Goal: Information Seeking & Learning: Learn about a topic

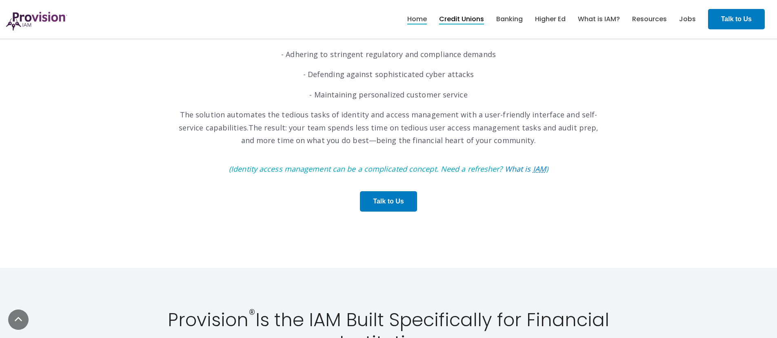
scroll to position [480, 0]
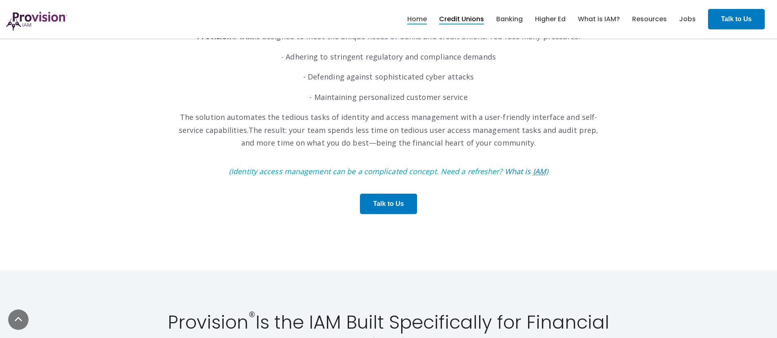
click at [456, 15] on link "Credit Unions" at bounding box center [461, 19] width 45 height 14
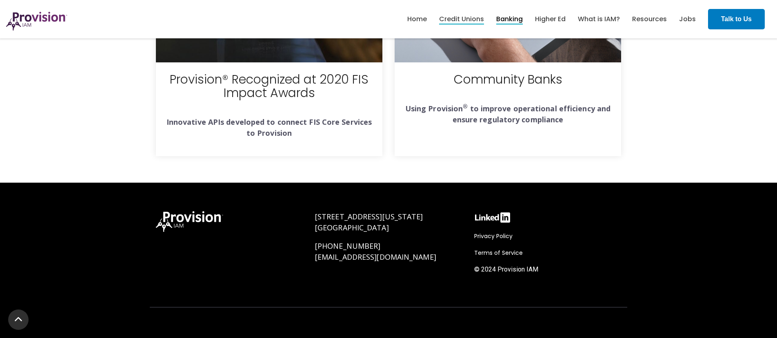
scroll to position [2683, 0]
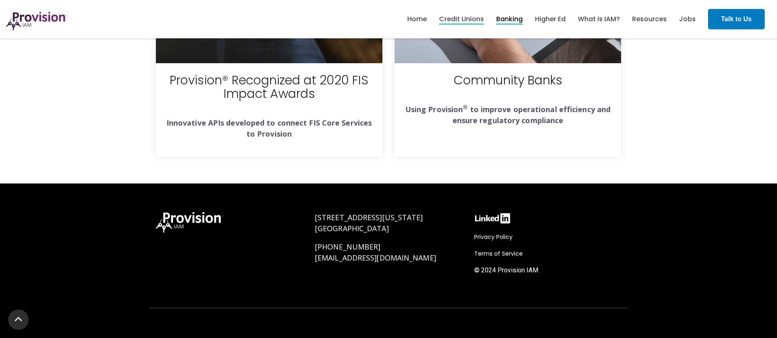
click at [509, 18] on link "Banking" at bounding box center [509, 19] width 27 height 14
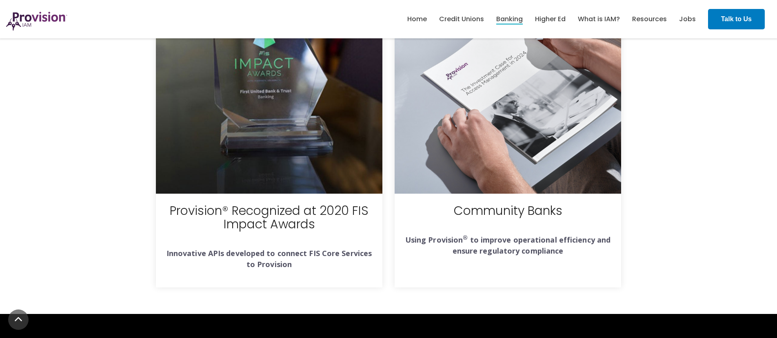
scroll to position [2121, 0]
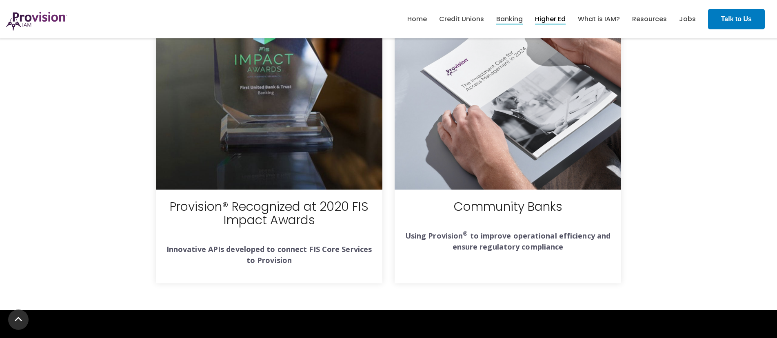
click at [558, 16] on link "Higher Ed" at bounding box center [550, 19] width 31 height 14
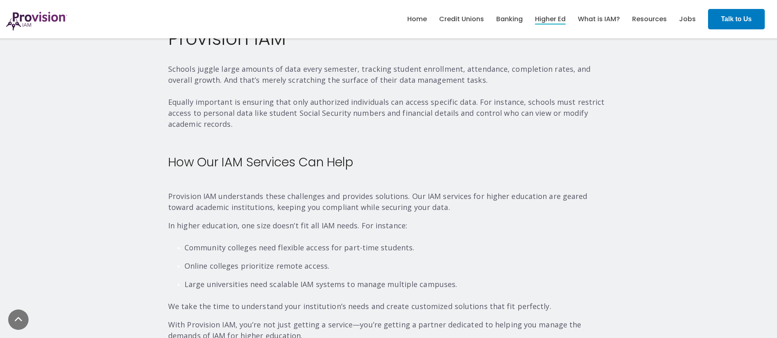
scroll to position [730, 0]
click at [595, 21] on link "What is IAM?" at bounding box center [599, 19] width 42 height 14
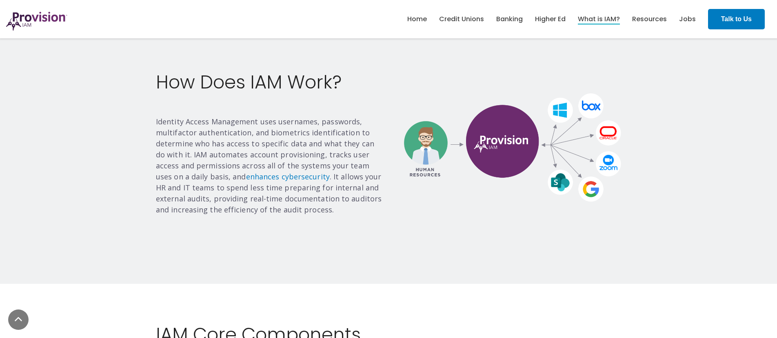
scroll to position [523, 0]
click at [640, 20] on link "Resources" at bounding box center [649, 19] width 35 height 14
click at [512, 20] on link "Banking" at bounding box center [509, 19] width 27 height 14
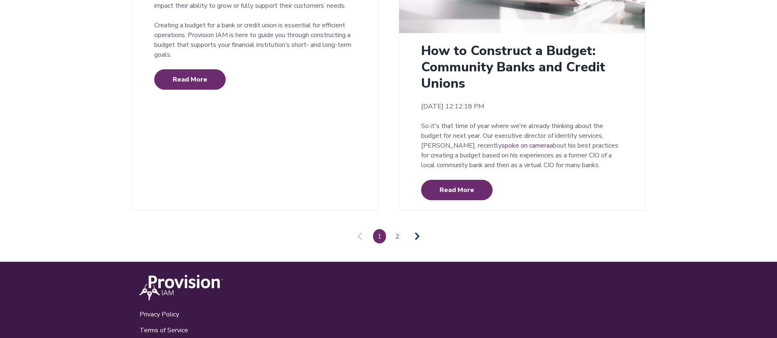
scroll to position [1942, 0]
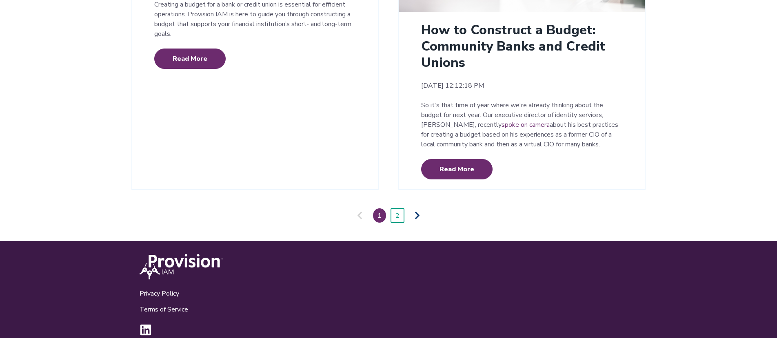
click at [395, 208] on link "2" at bounding box center [397, 215] width 13 height 14
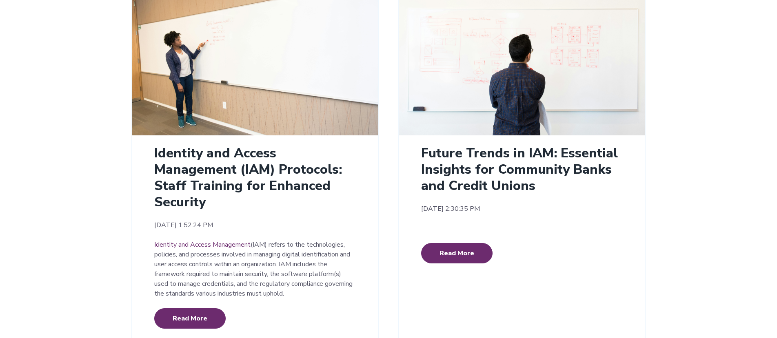
scroll to position [0, 0]
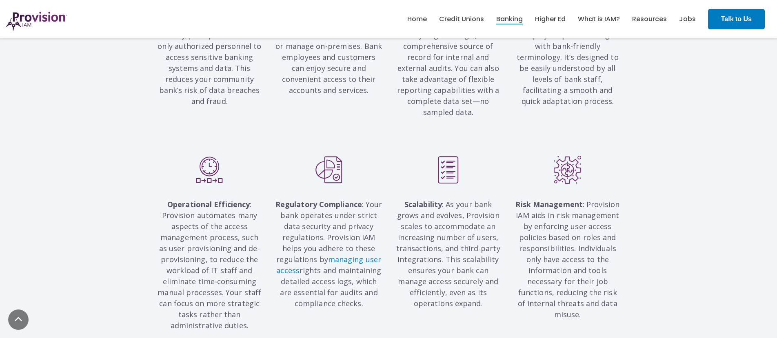
scroll to position [772, 0]
click at [685, 16] on link "Jobs" at bounding box center [687, 19] width 17 height 14
